Goal: Transaction & Acquisition: Subscribe to service/newsletter

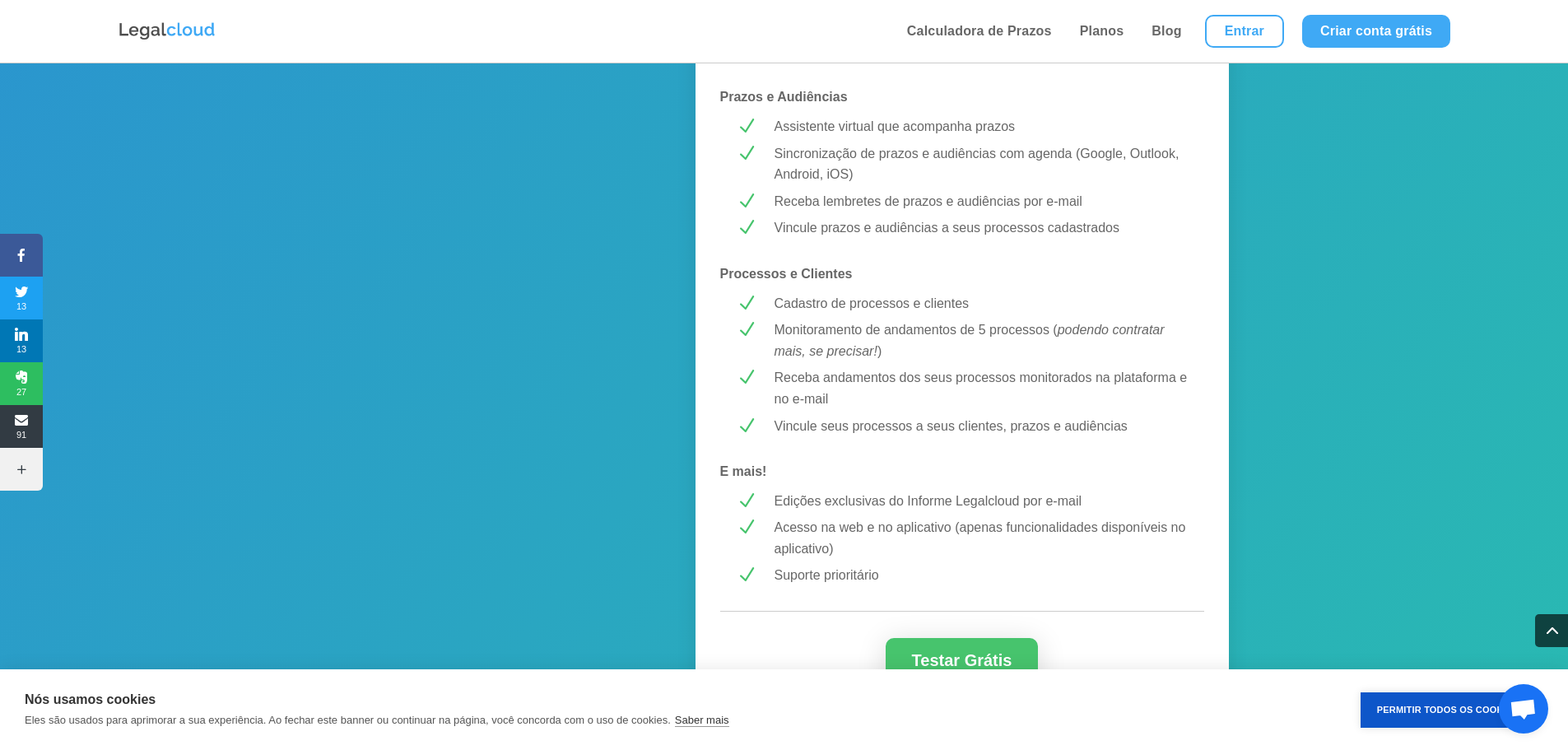
scroll to position [1399, 0]
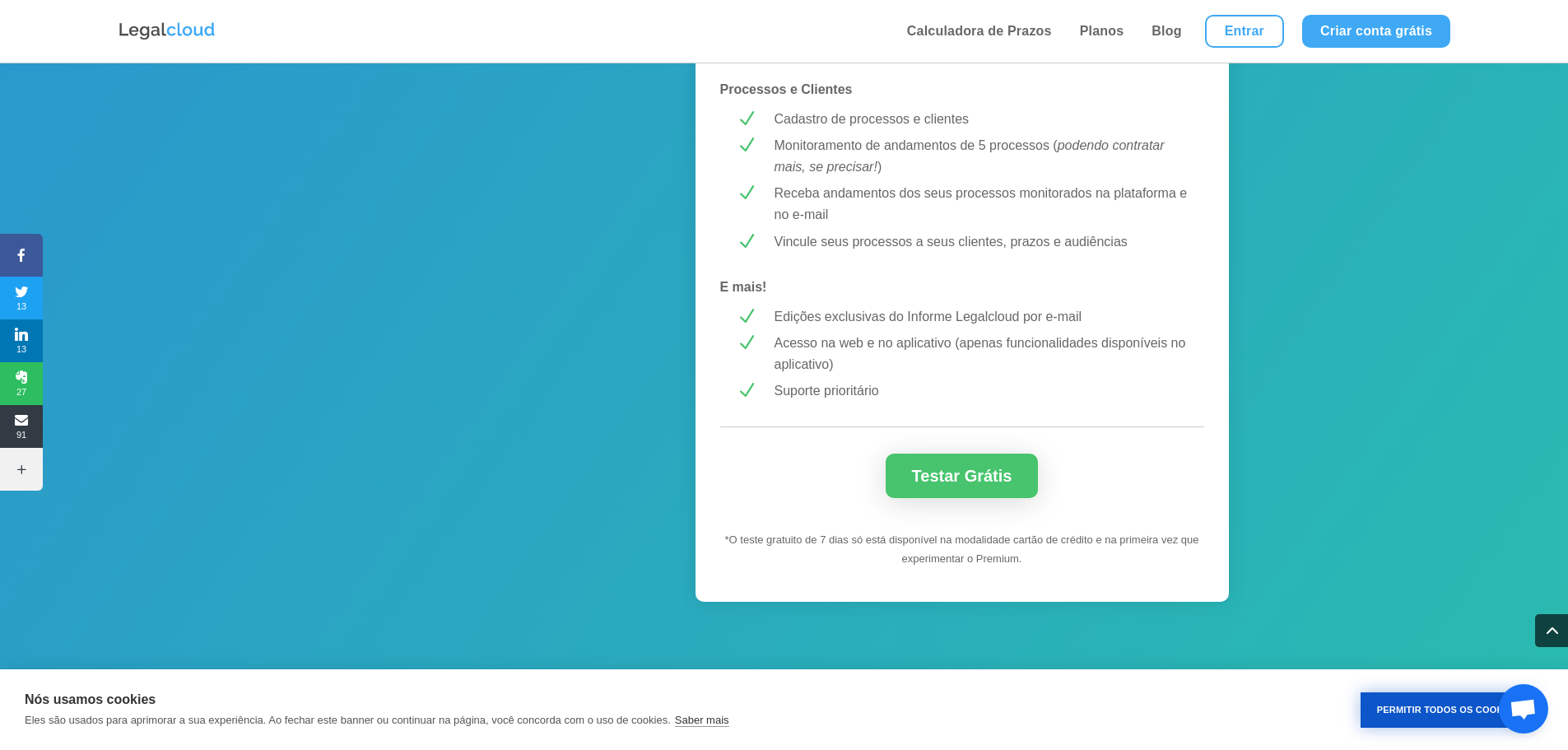
click at [1445, 713] on button "Permitir Todos os Cookies" at bounding box center [1448, 709] width 175 height 36
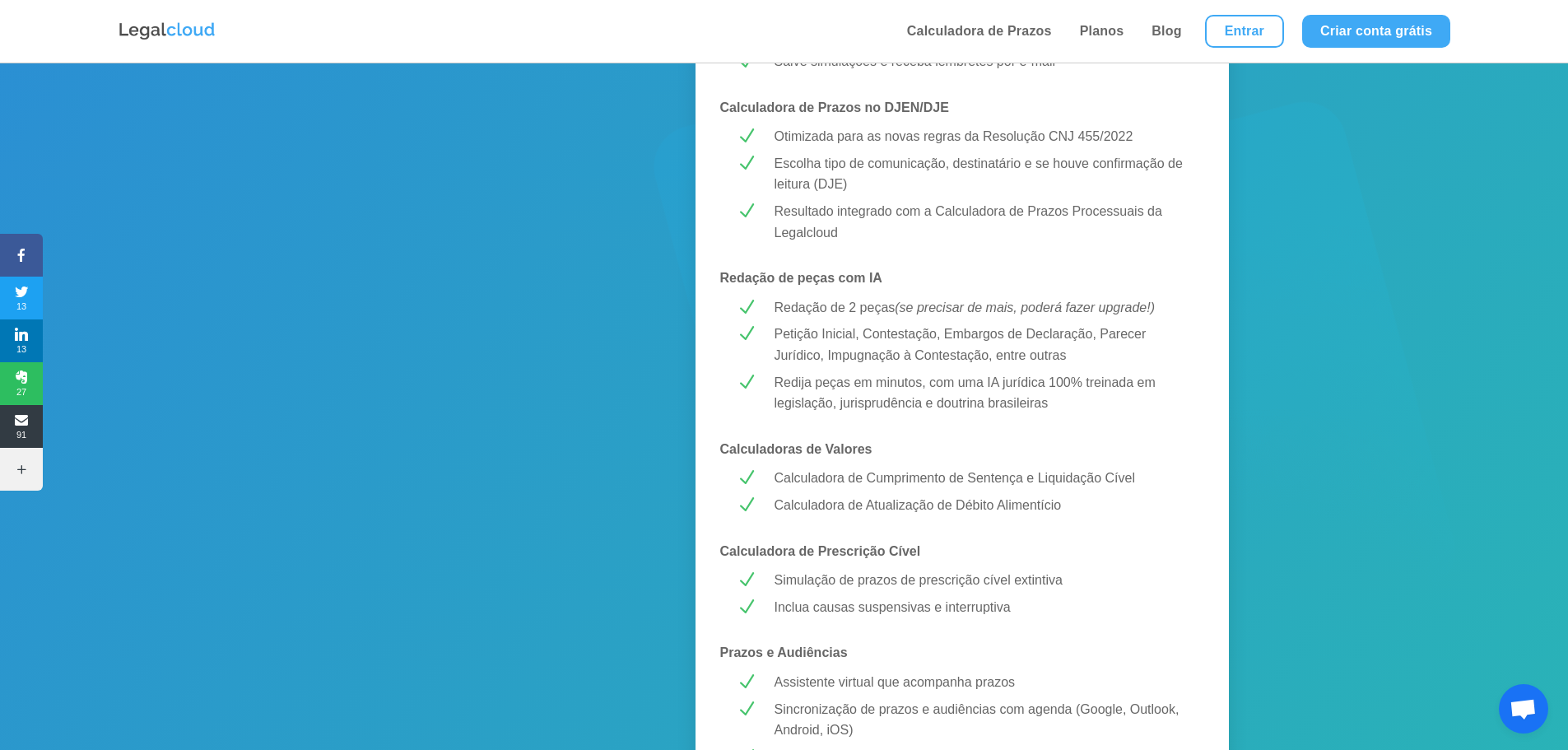
scroll to position [82, 0]
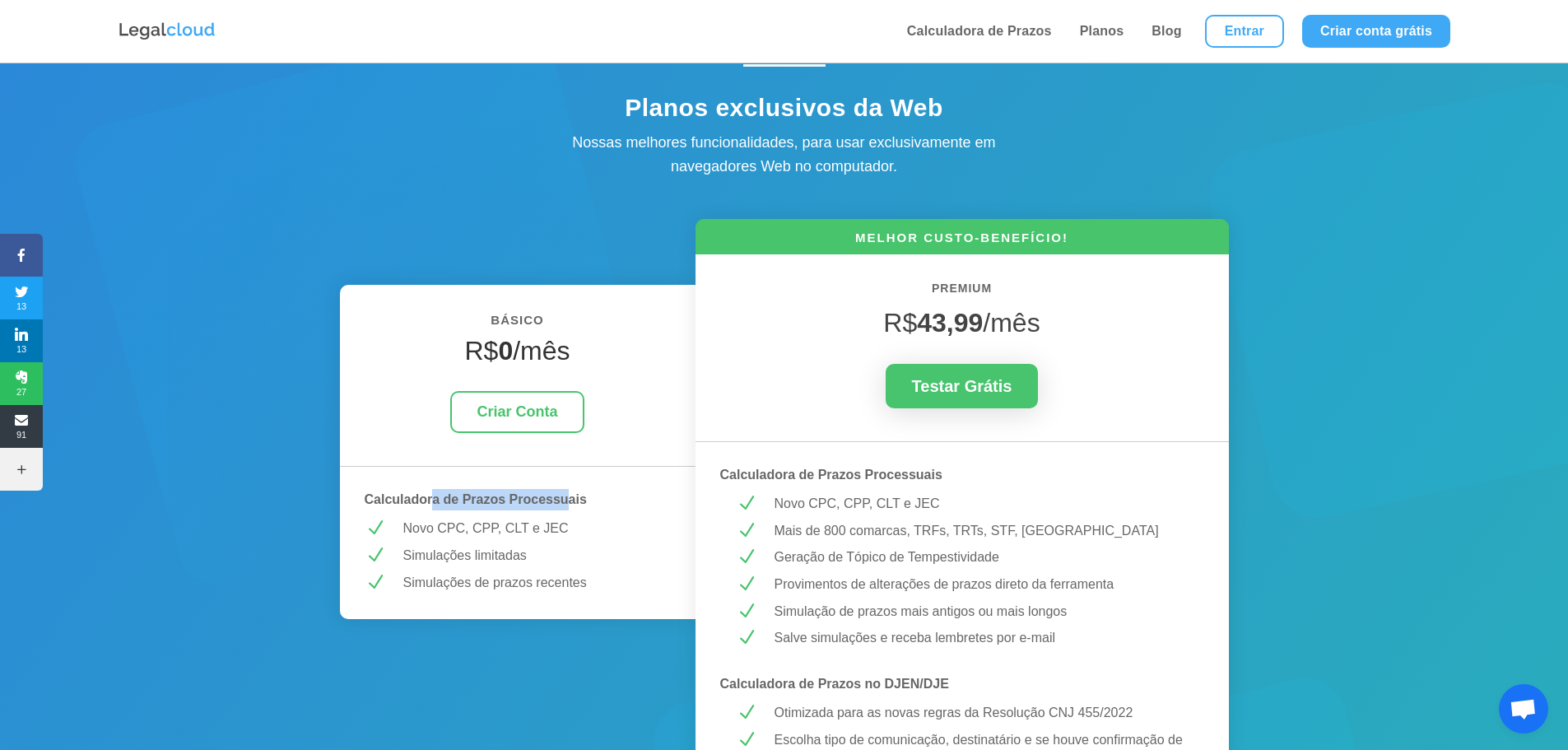
drag, startPoint x: 487, startPoint y: 505, endPoint x: 566, endPoint y: 507, distance: 79.0
click at [566, 507] on p "Calculadora de Prazos Processuais" at bounding box center [517, 500] width 306 height 21
drag, startPoint x: 374, startPoint y: 501, endPoint x: 386, endPoint y: 503, distance: 12.2
click at [377, 502] on strong "Calculadora de Prazos Processuais" at bounding box center [476, 499] width 222 height 14
drag, startPoint x: 421, startPoint y: 503, endPoint x: 581, endPoint y: 505, distance: 160.0
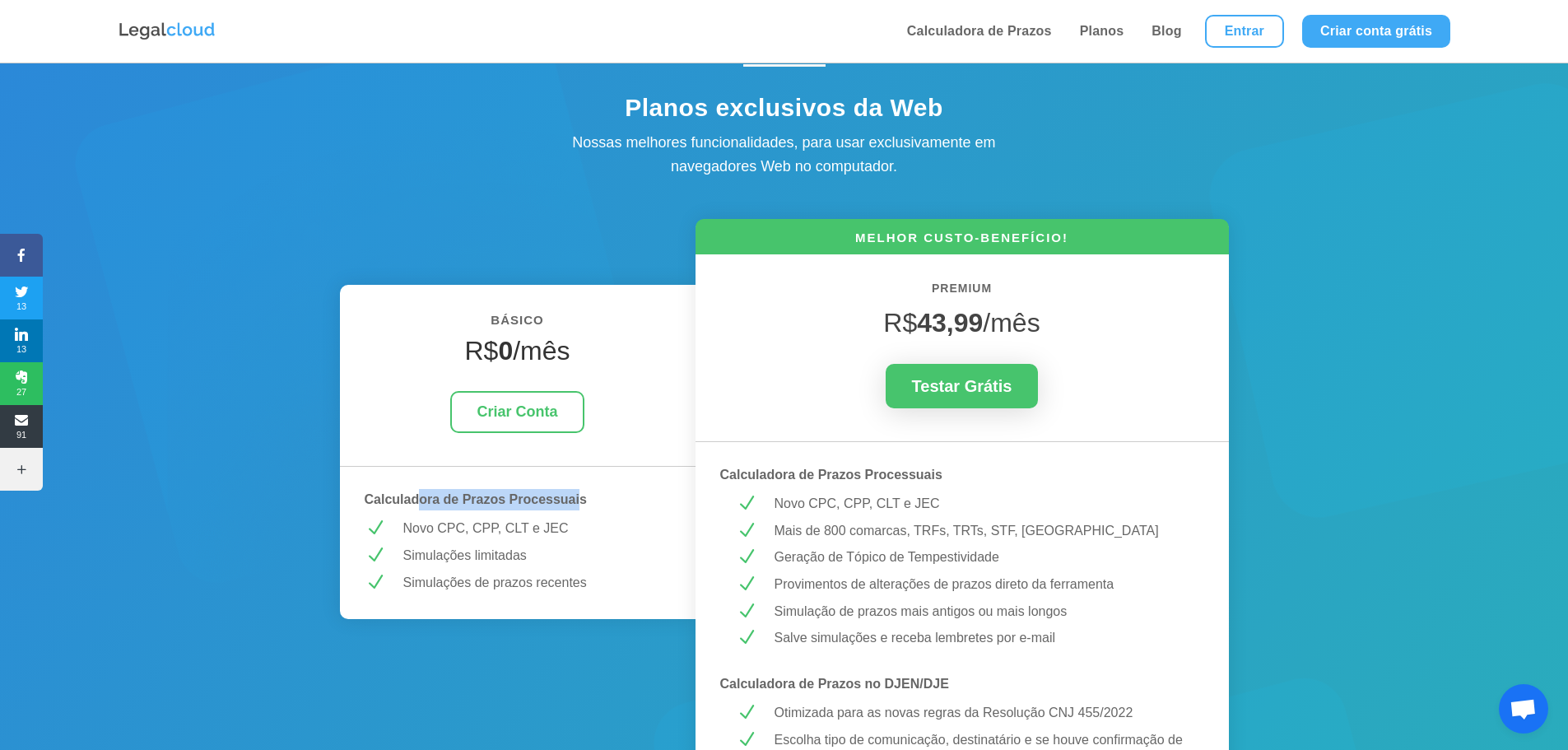
click at [581, 505] on strong "Calculadora de Prazos Processuais" at bounding box center [476, 499] width 222 height 14
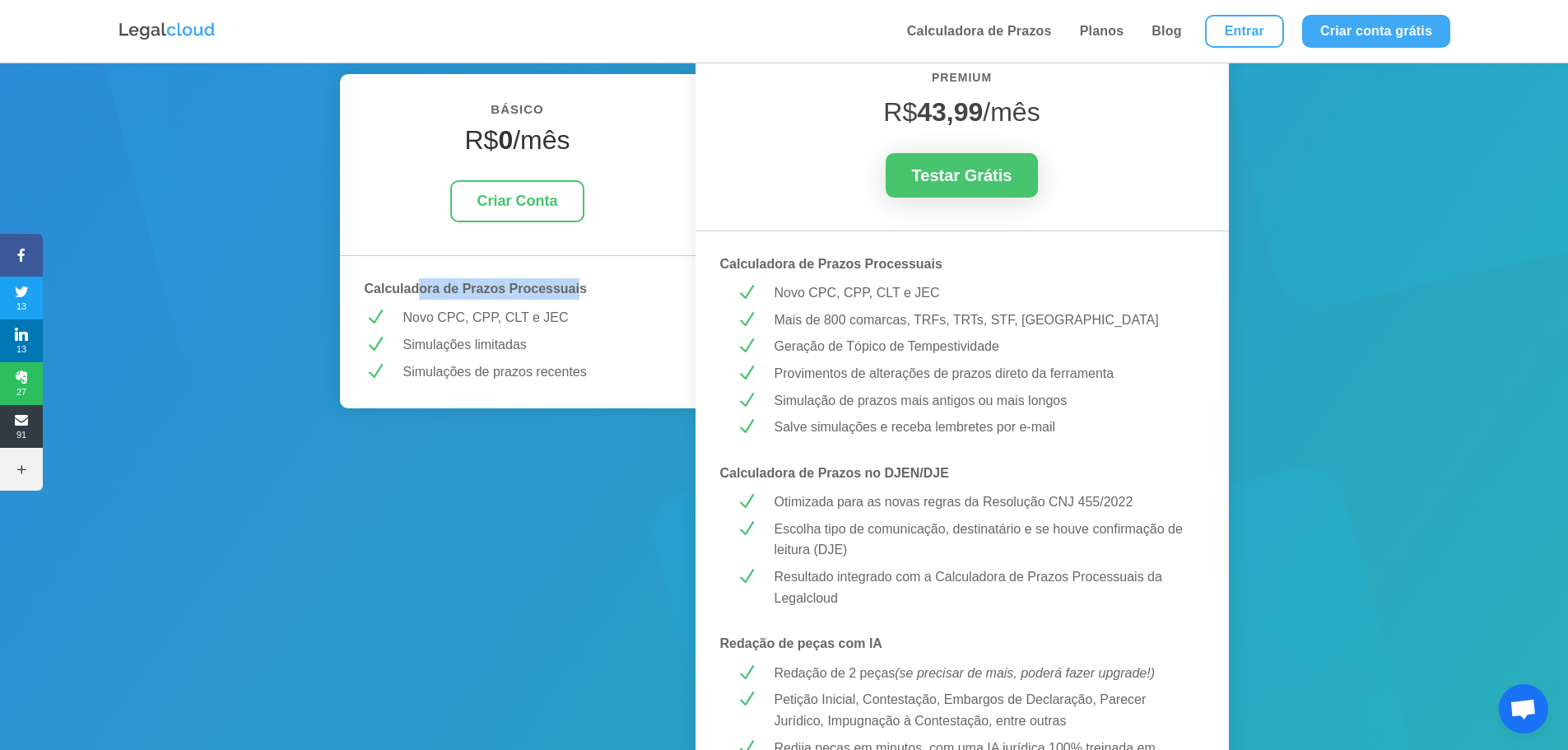
scroll to position [330, 0]
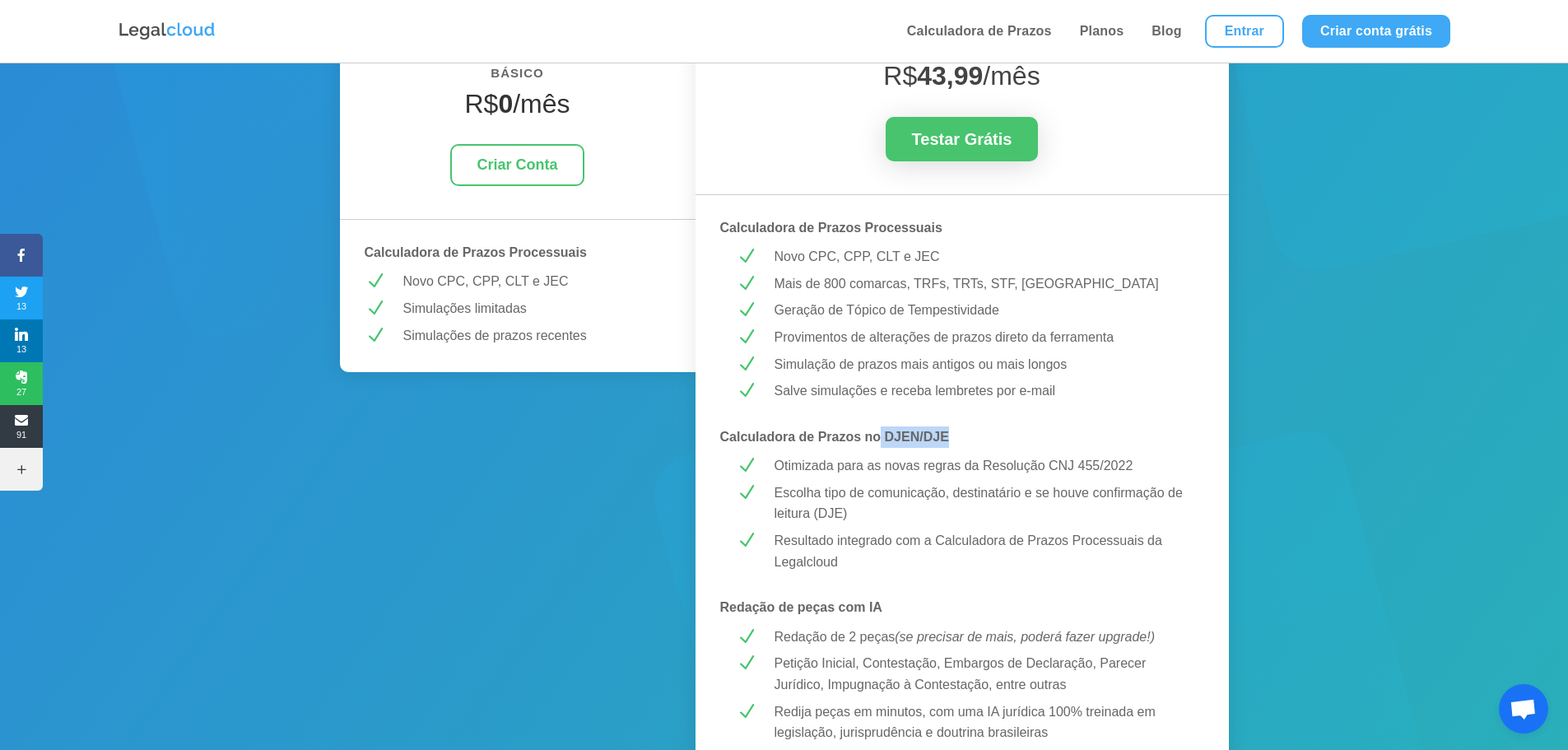
drag, startPoint x: 879, startPoint y: 443, endPoint x: 975, endPoint y: 440, distance: 96.0
click at [975, 440] on p "Calculadora de Prazos no DJEN/DJE" at bounding box center [962, 437] width 484 height 21
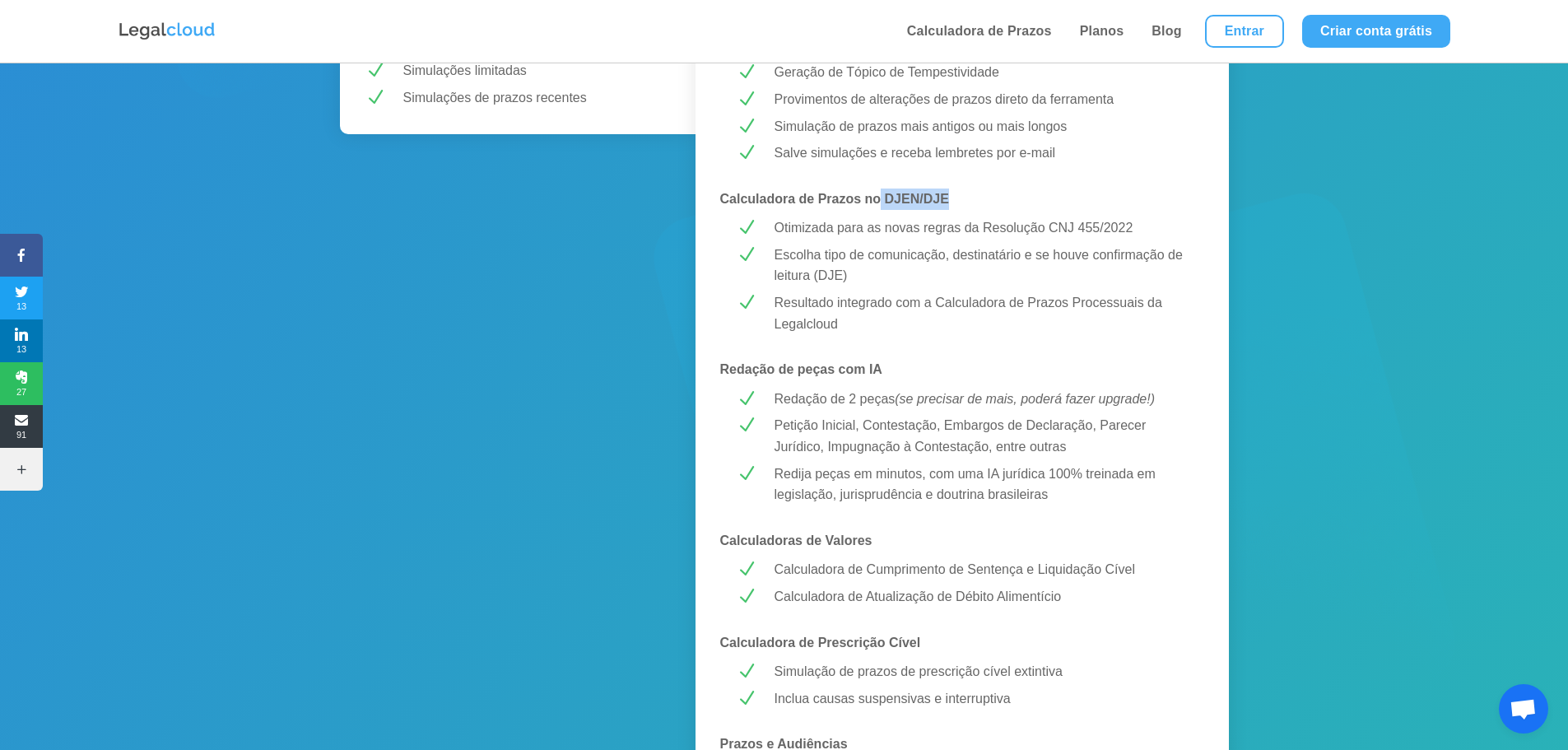
scroll to position [576, 0]
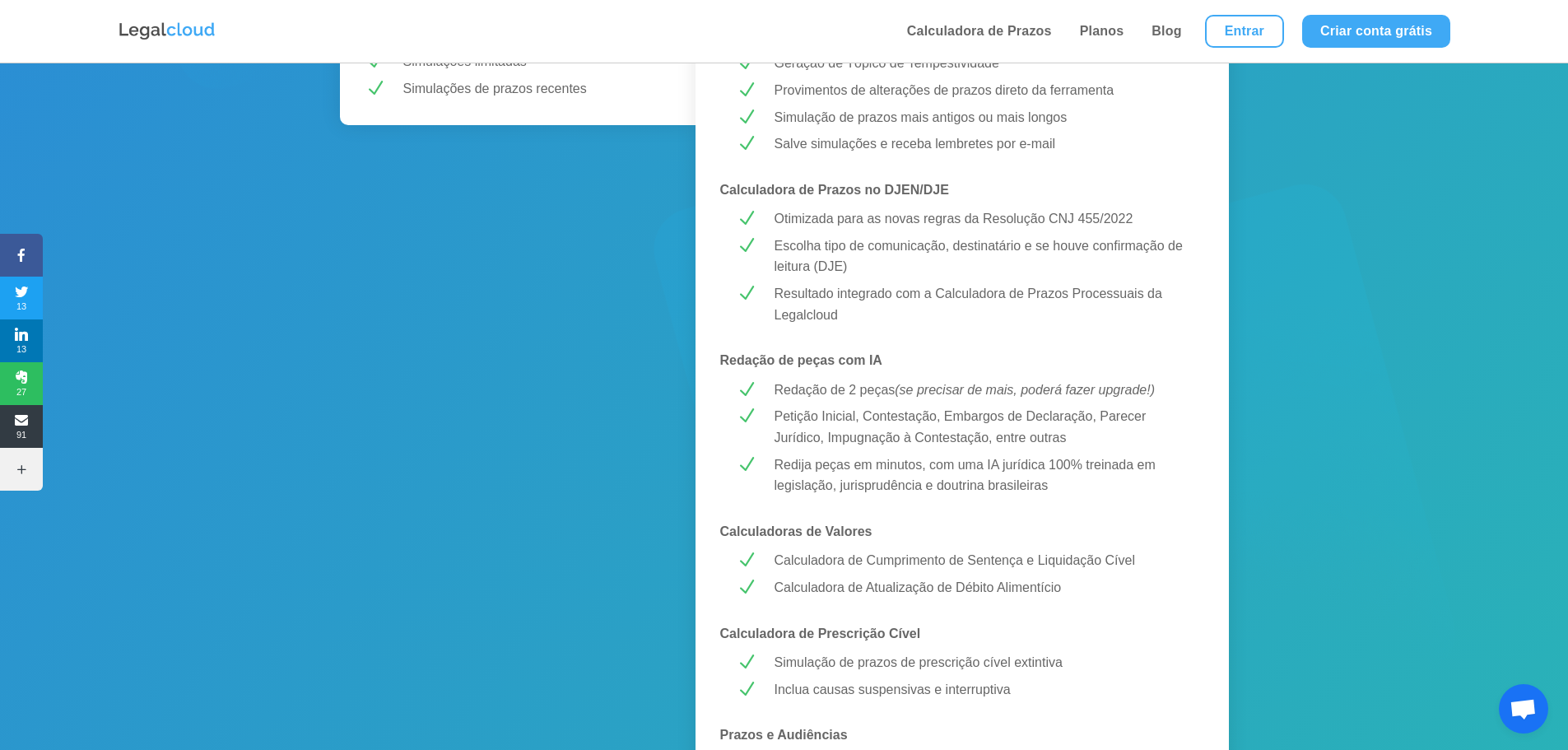
drag, startPoint x: 794, startPoint y: 372, endPoint x: 906, endPoint y: 372, distance: 112.0
click at [906, 372] on div "MELHOR CUSTO-BENEFÍCIO! PREMIUM R$ 43,99 /mês Testar Grátis Calculadora de Praz…" at bounding box center [963, 574] width 534 height 1698
drag, startPoint x: 1037, startPoint y: 565, endPoint x: 1161, endPoint y: 562, distance: 124.0
click at [1161, 562] on p "Calculadora de Cumprimento de Sentença e Liquidação Cível" at bounding box center [981, 561] width 414 height 21
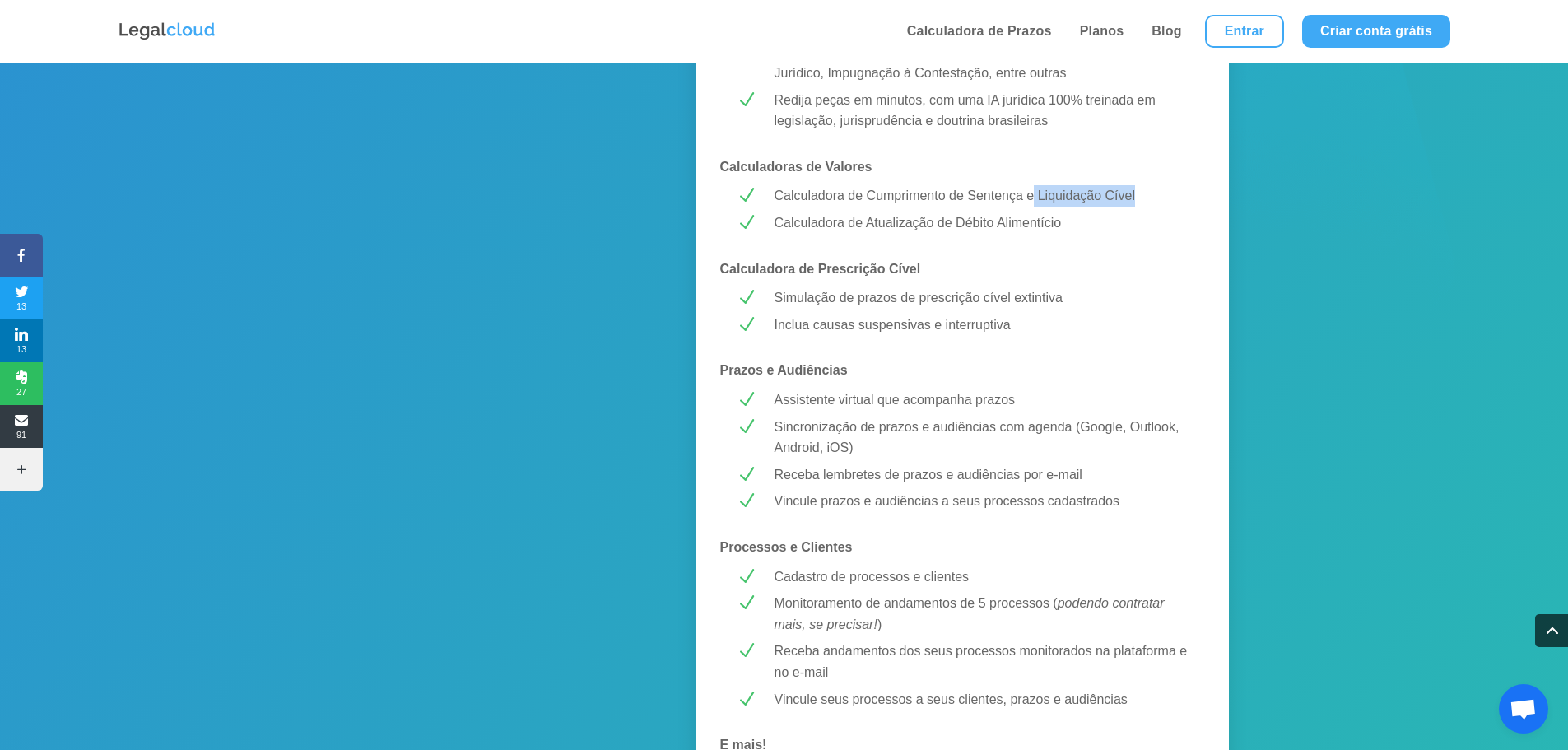
scroll to position [1152, 0]
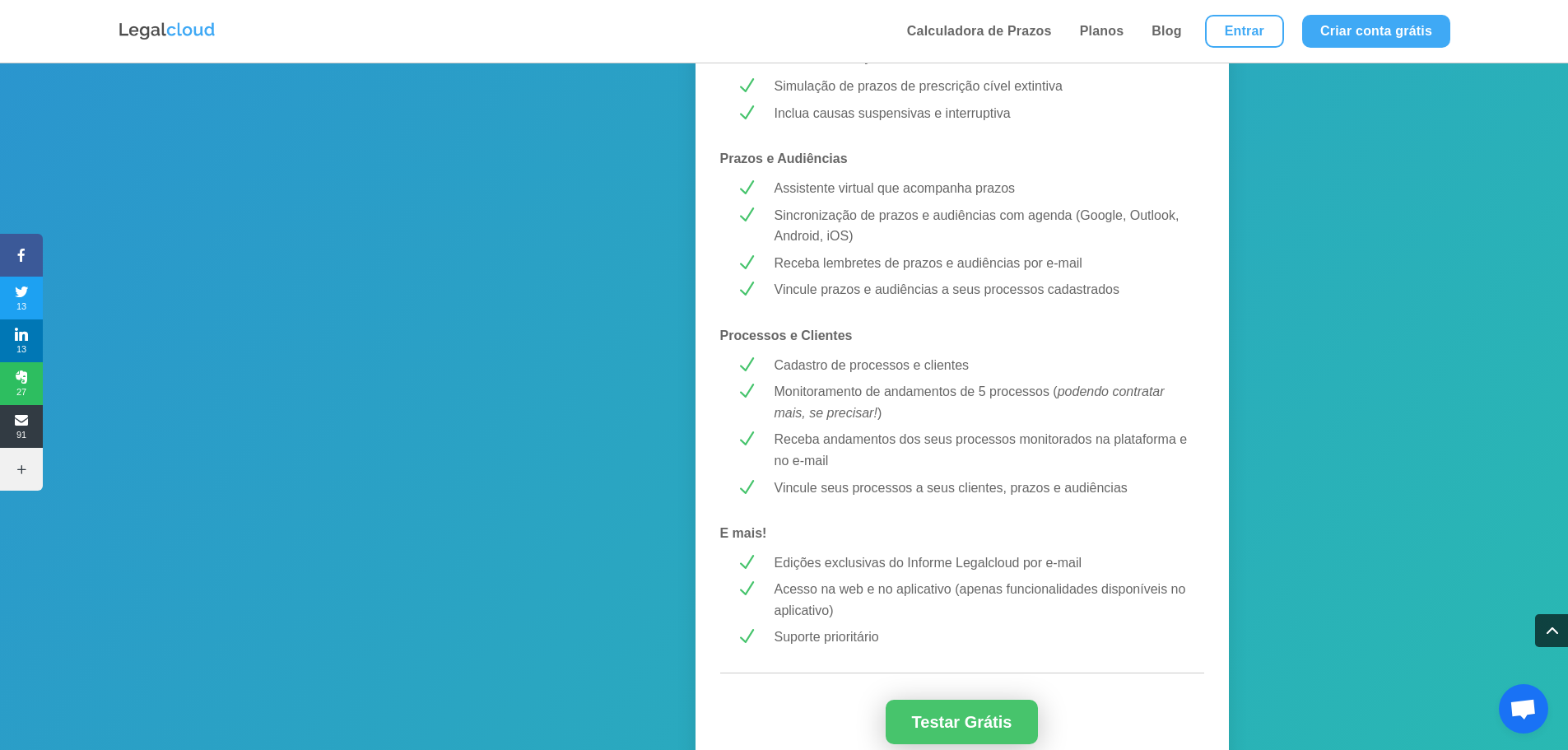
click at [995, 730] on link "Testar Grátis" at bounding box center [962, 722] width 153 height 44
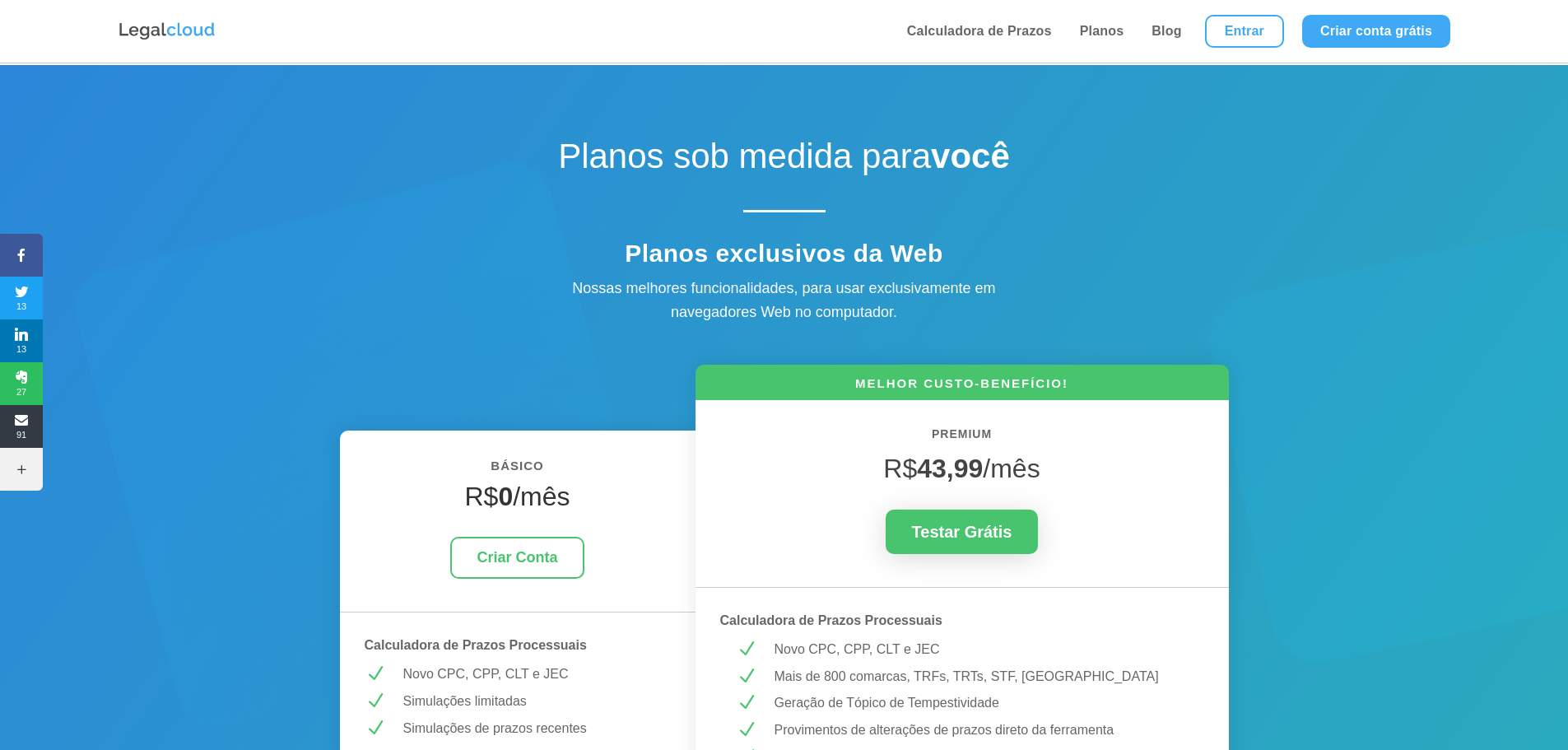
click at [180, 43] on div at bounding box center [180, 31] width 124 height 63
click at [180, 33] on img at bounding box center [167, 31] width 99 height 21
